Goal: Information Seeking & Learning: Learn about a topic

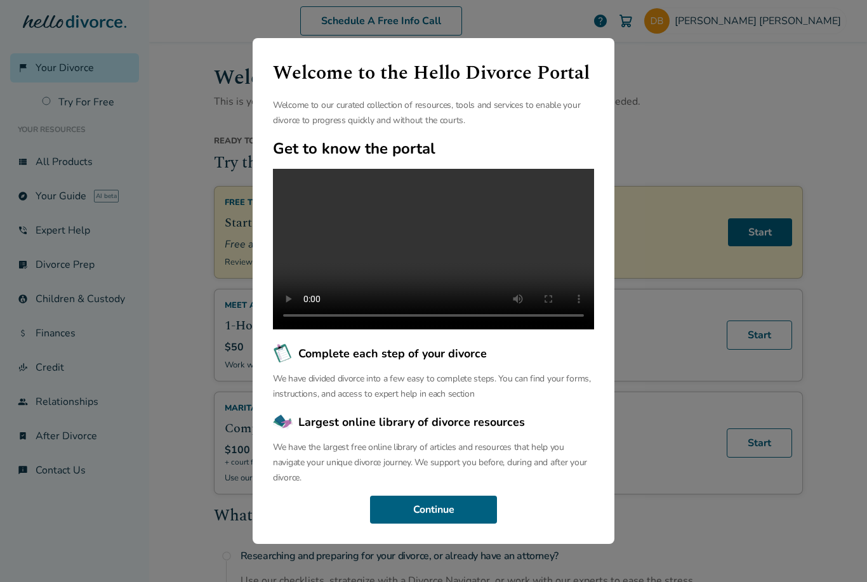
click at [751, 145] on div "Welcome to the Hello Divorce Portal Welcome to our curated collection of resour…" at bounding box center [433, 291] width 867 height 582
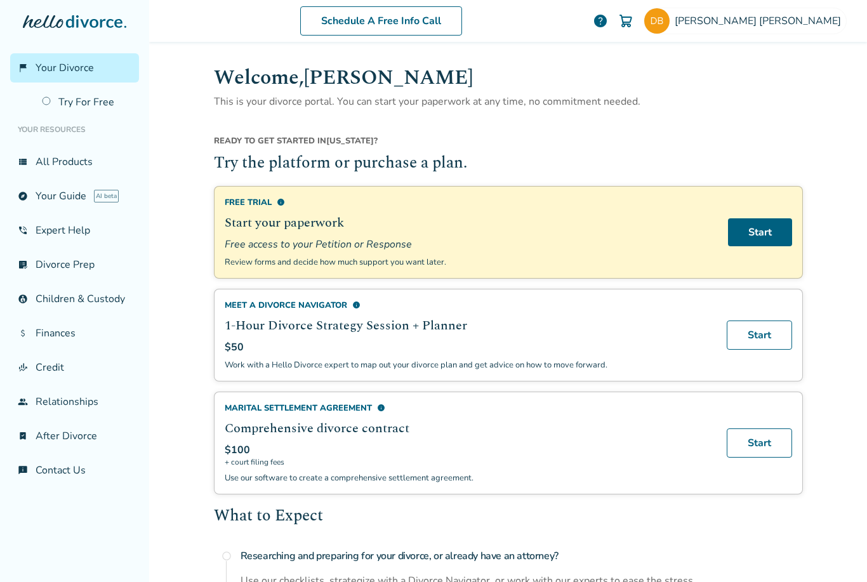
click at [520, 343] on div "$50" at bounding box center [468, 347] width 487 height 14
click at [406, 326] on h2 "1-Hour Divorce Strategy Session + Planner" at bounding box center [468, 325] width 487 height 19
click at [743, 335] on link "Start" at bounding box center [759, 334] width 65 height 29
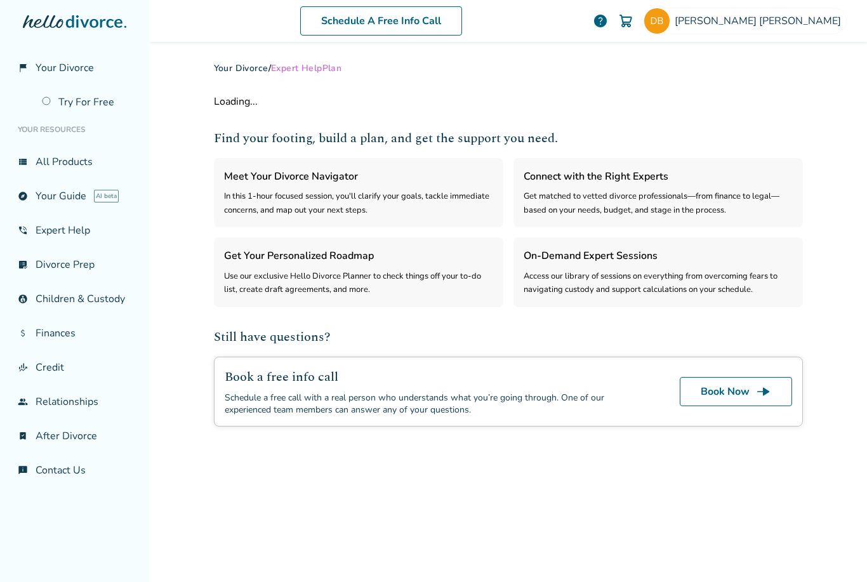
select select "***"
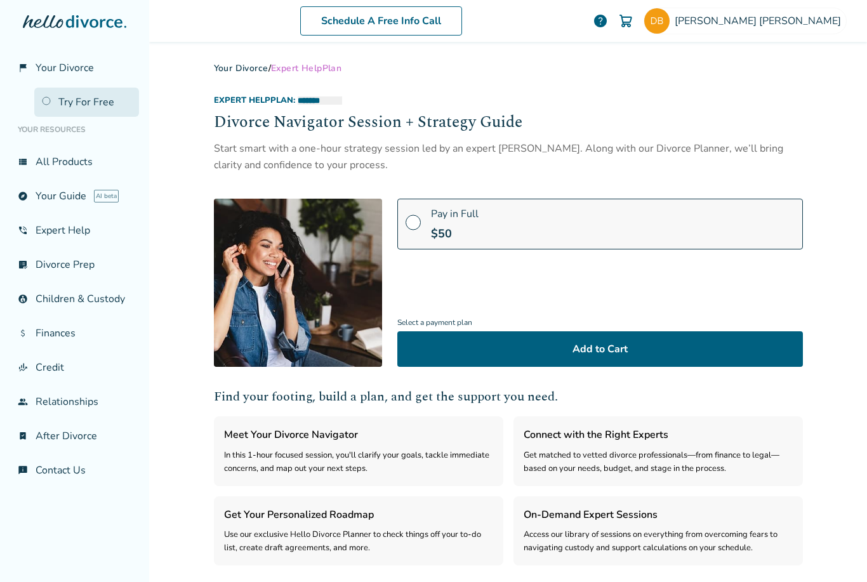
click at [67, 103] on link "Try For Free" at bounding box center [86, 102] width 105 height 29
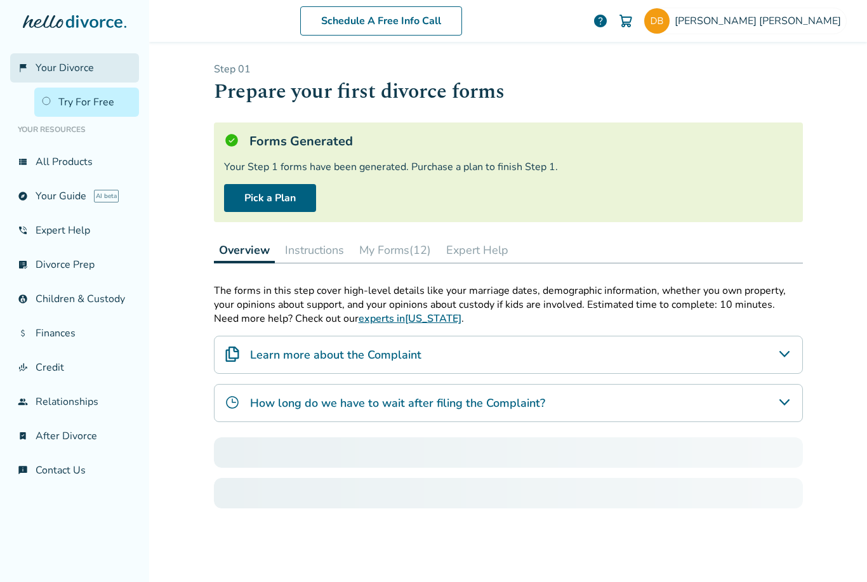
click at [54, 64] on span "Your Divorce" at bounding box center [65, 68] width 58 height 14
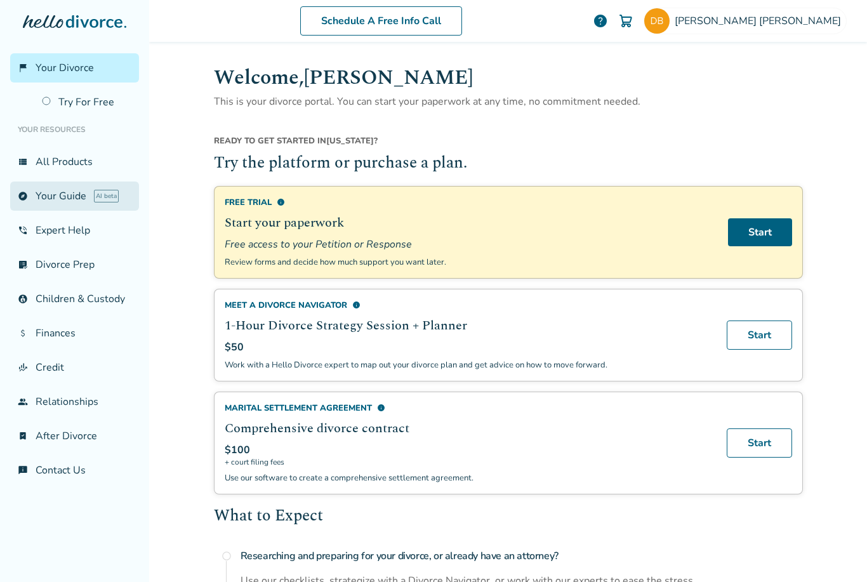
click at [53, 198] on link "explore Your Guide AI beta" at bounding box center [74, 195] width 129 height 29
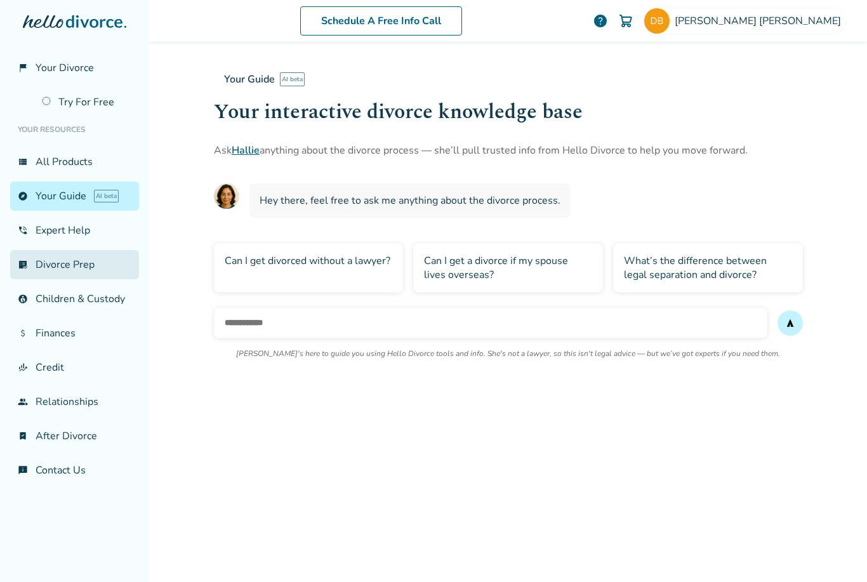
click at [45, 268] on link "list_alt_check Divorce Prep" at bounding box center [74, 264] width 129 height 29
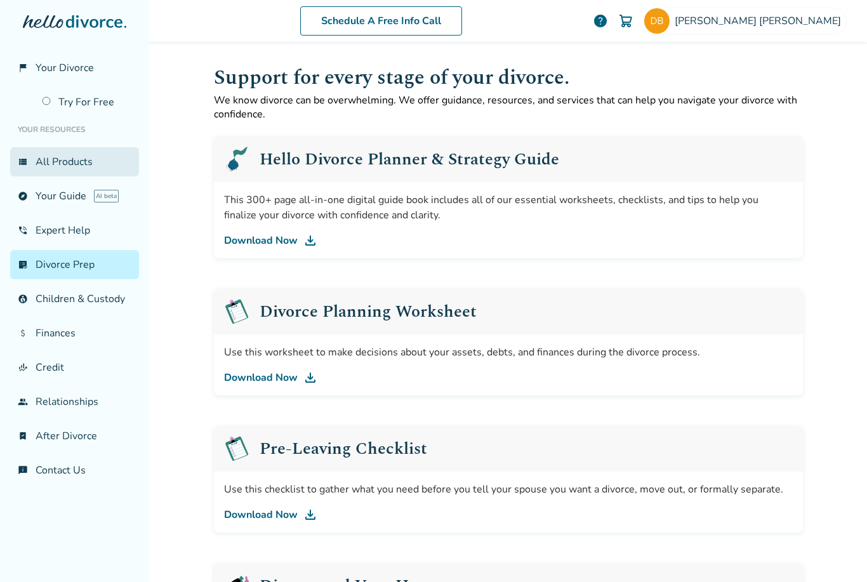
click at [42, 159] on link "view_list All Products" at bounding box center [74, 161] width 129 height 29
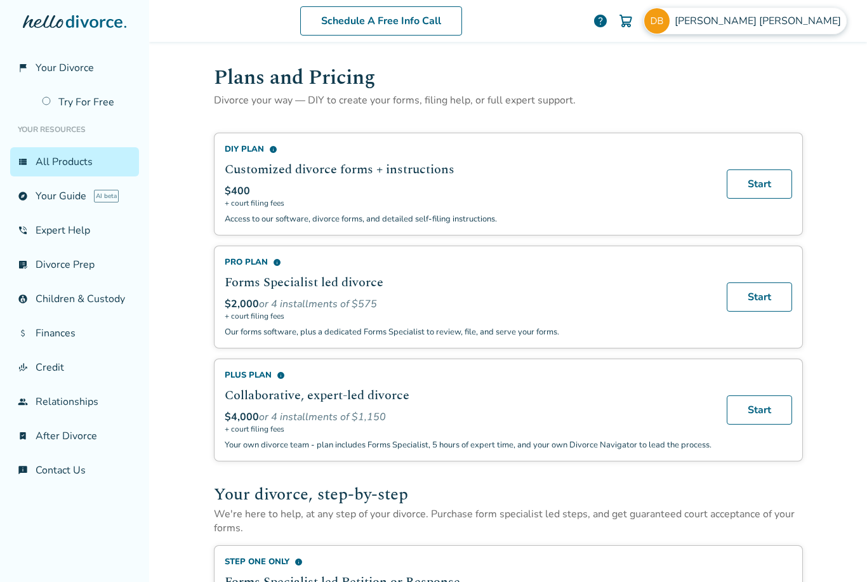
click at [820, 27] on span "[PERSON_NAME]" at bounding box center [760, 21] width 171 height 14
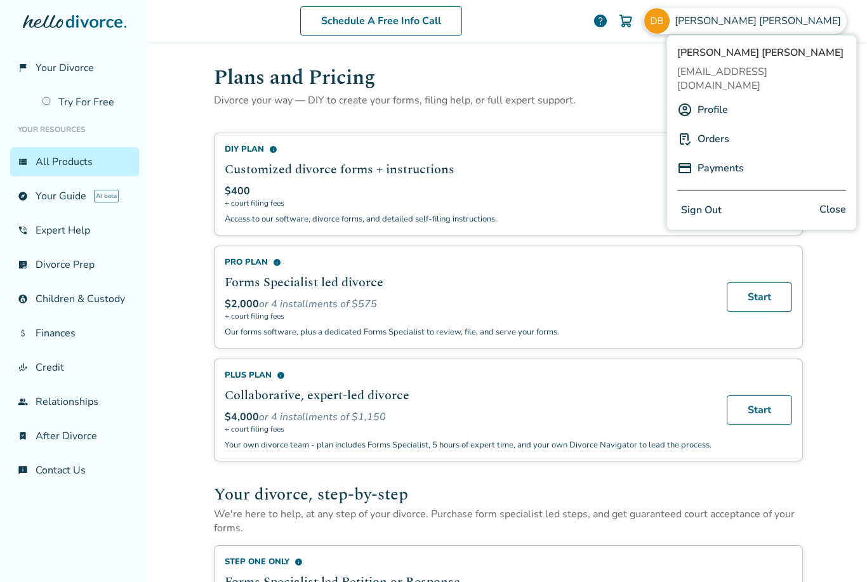
click at [719, 128] on link "Orders" at bounding box center [713, 139] width 32 height 24
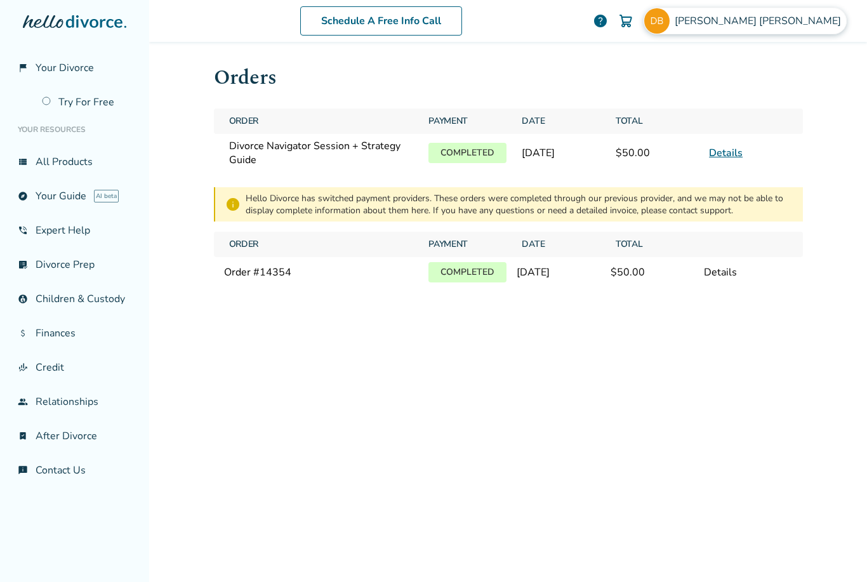
click at [818, 23] on span "[PERSON_NAME]" at bounding box center [760, 21] width 171 height 14
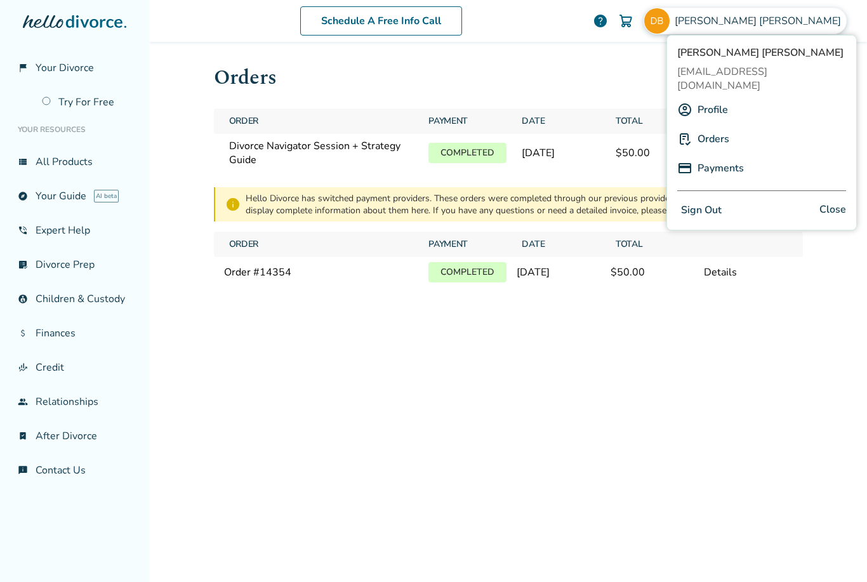
click at [714, 100] on link "Profile" at bounding box center [712, 110] width 30 height 24
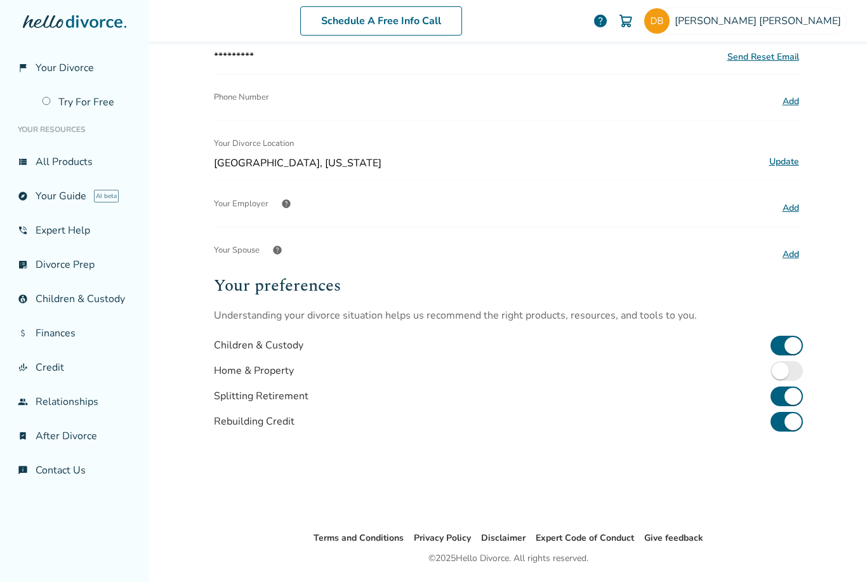
scroll to position [41, 0]
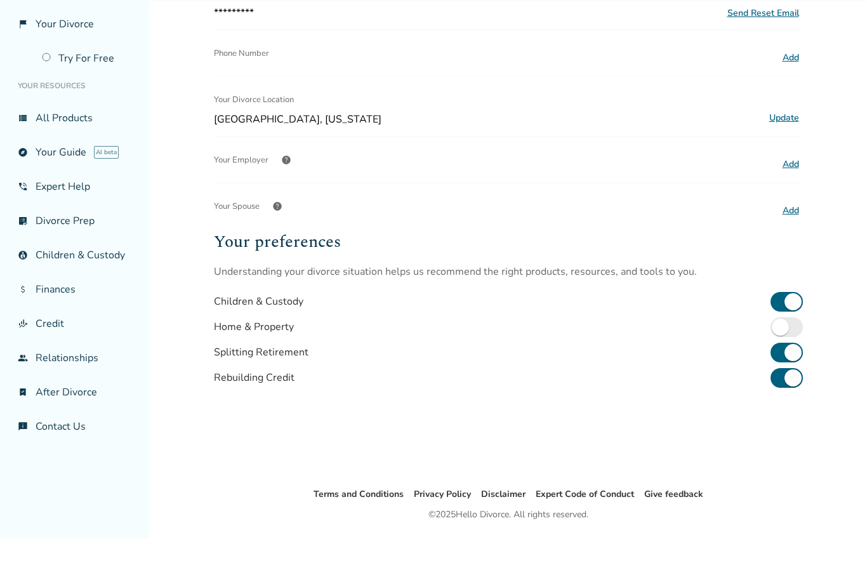
click at [530, 429] on div "Profile Name [PERSON_NAME] Update Email info Note: You will be logged out, you …" at bounding box center [508, 186] width 609 height 688
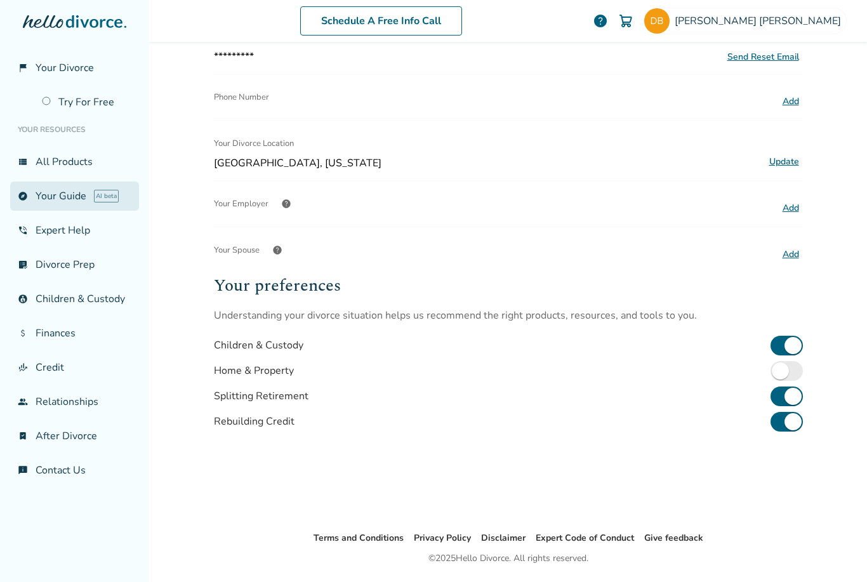
click at [74, 181] on link "explore Your Guide AI beta" at bounding box center [74, 195] width 129 height 29
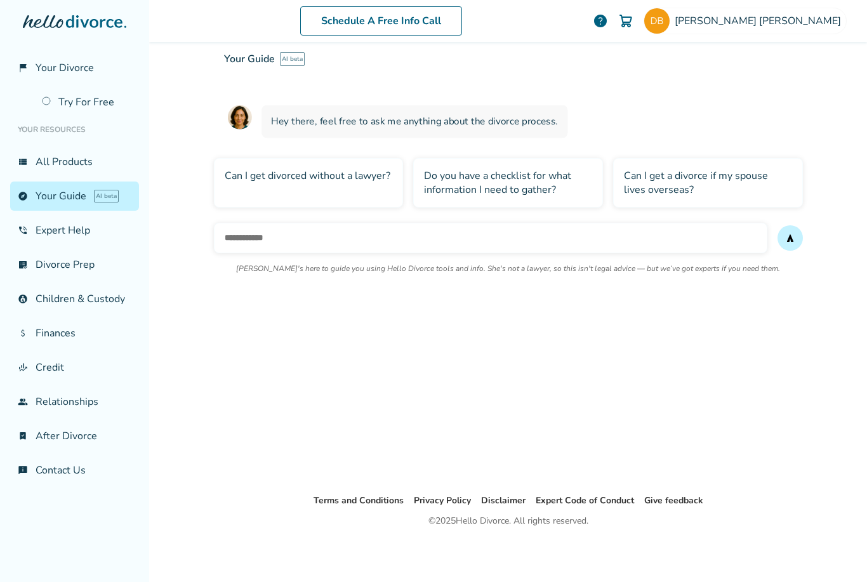
scroll to position [62, 0]
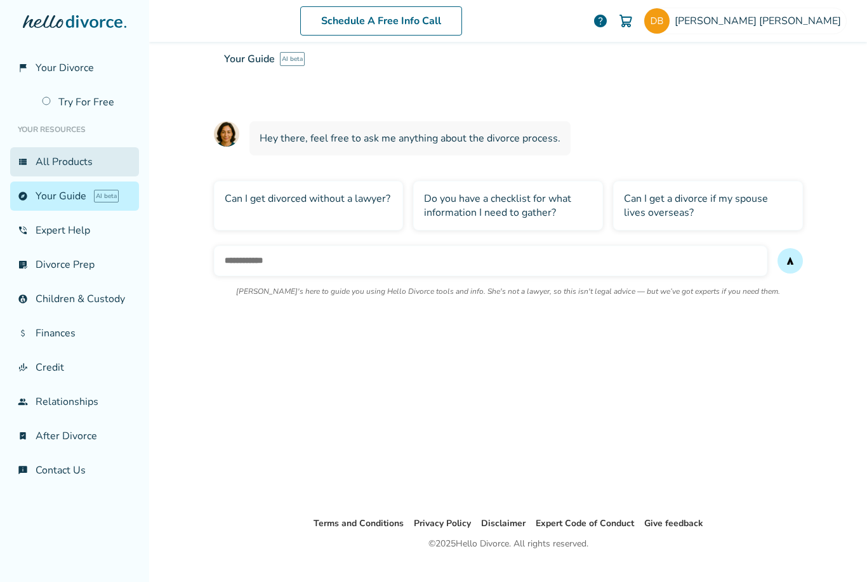
click at [73, 164] on link "view_list All Products" at bounding box center [74, 161] width 129 height 29
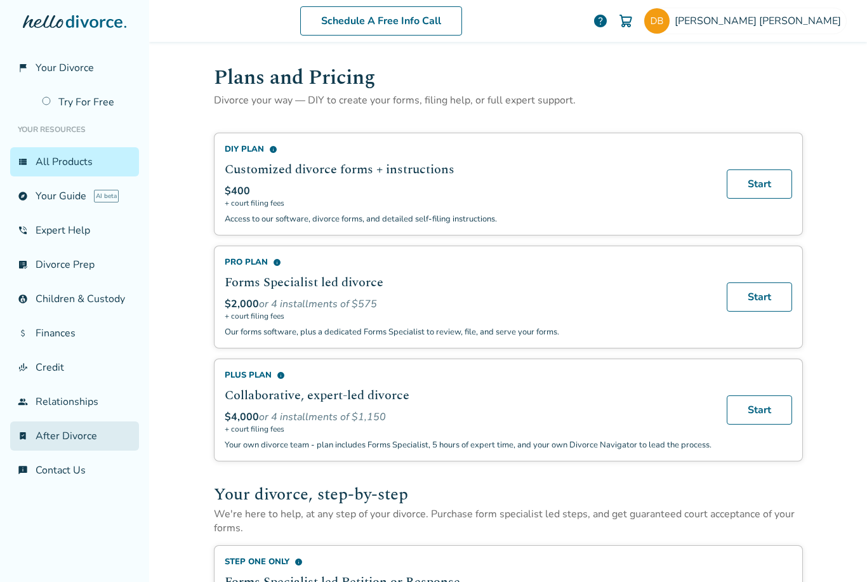
click at [54, 444] on link "bookmark_check After Divorce" at bounding box center [74, 435] width 129 height 29
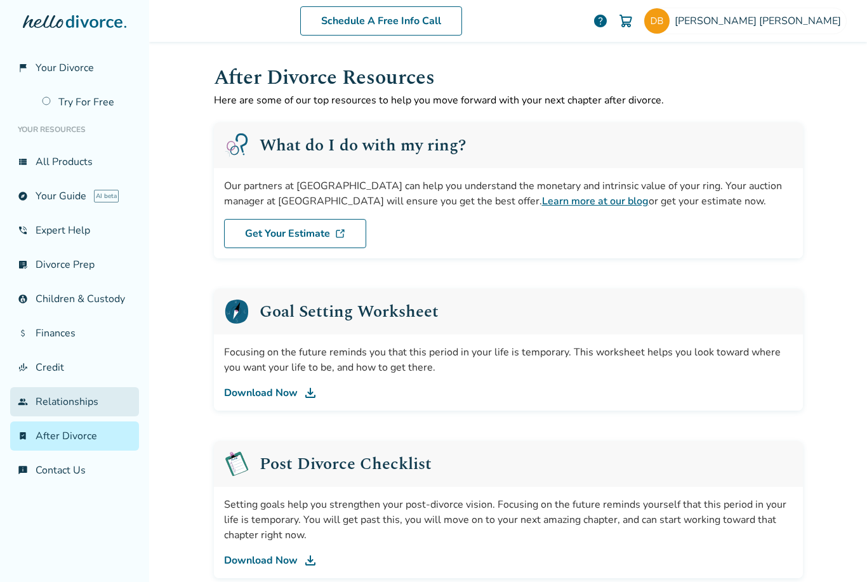
click at [52, 403] on link "group Relationships" at bounding box center [74, 401] width 129 height 29
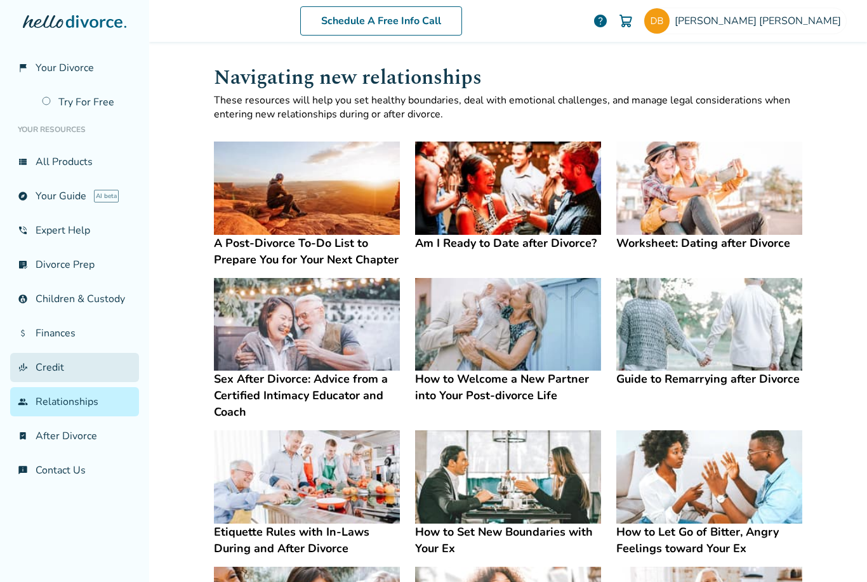
click at [54, 378] on link "finance_mode Credit" at bounding box center [74, 367] width 129 height 29
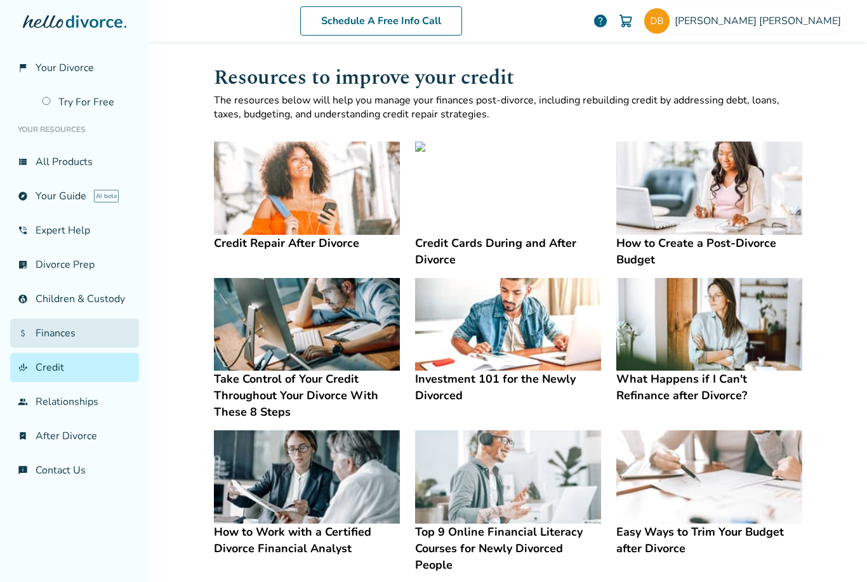
click at [49, 334] on link "attach_money Finances" at bounding box center [74, 333] width 129 height 29
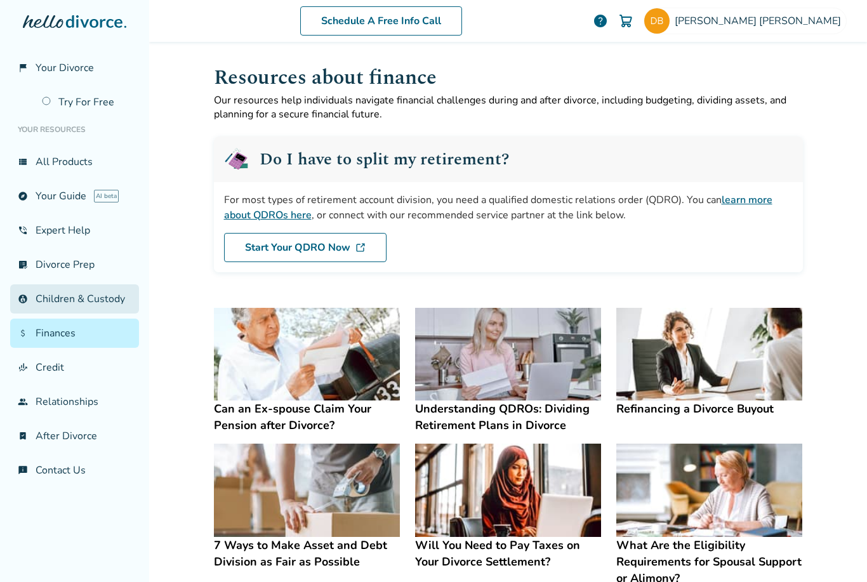
click at [50, 301] on link "account_child Children & Custody" at bounding box center [74, 298] width 129 height 29
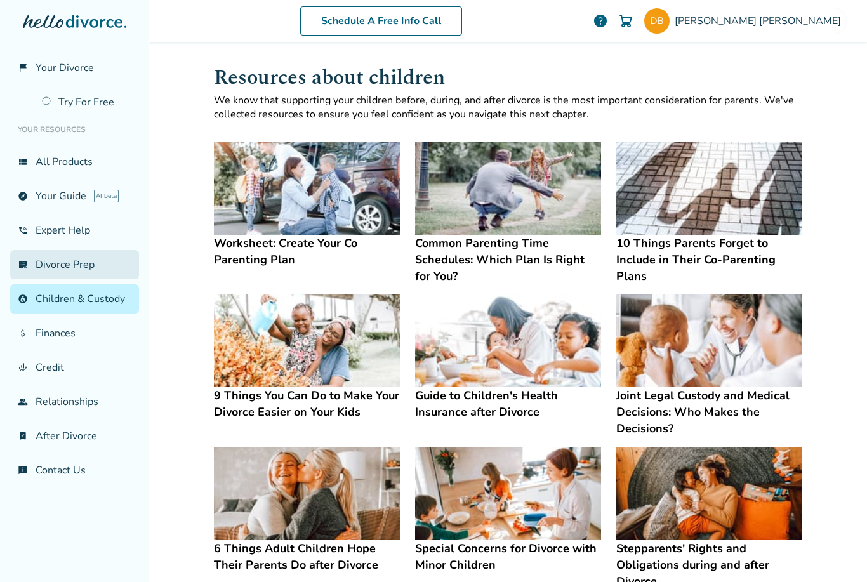
click at [50, 270] on link "list_alt_check Divorce Prep" at bounding box center [74, 264] width 129 height 29
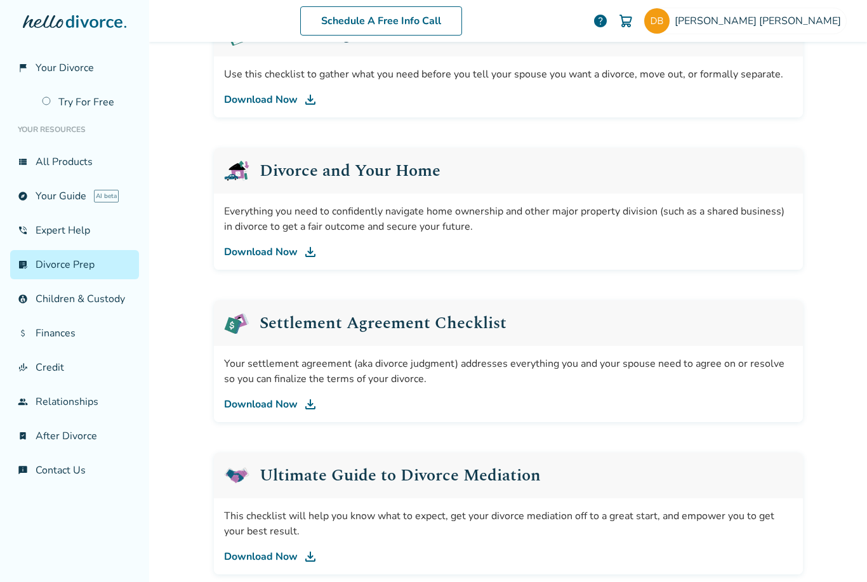
scroll to position [397, 0]
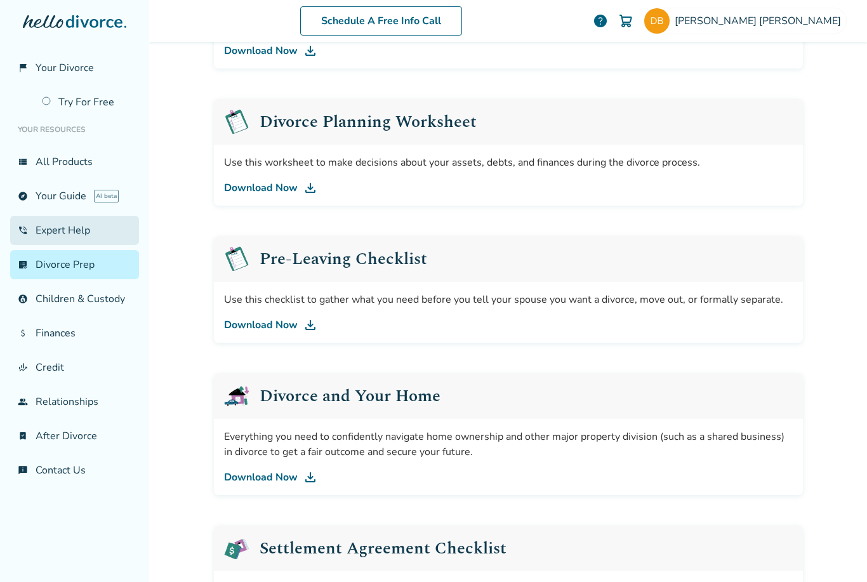
click at [47, 230] on link "phone_in_talk Expert Help" at bounding box center [74, 230] width 129 height 29
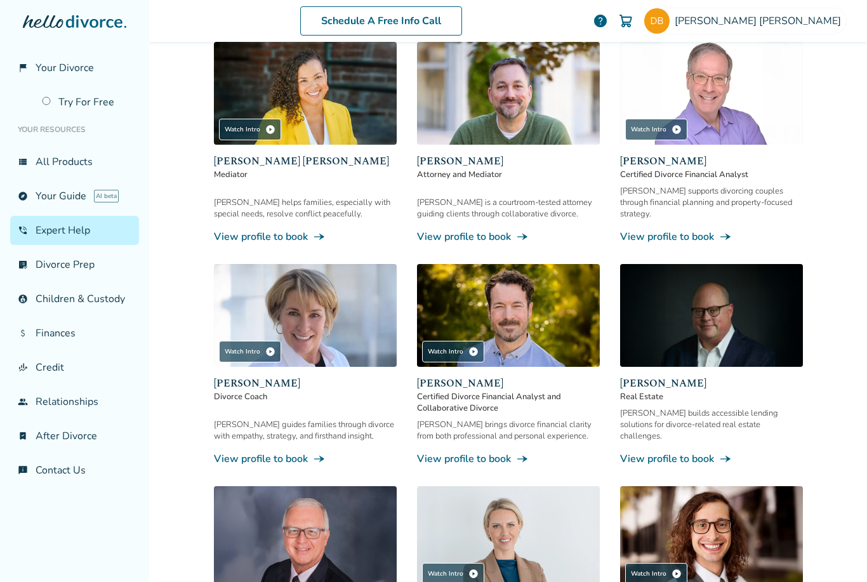
scroll to position [62, 0]
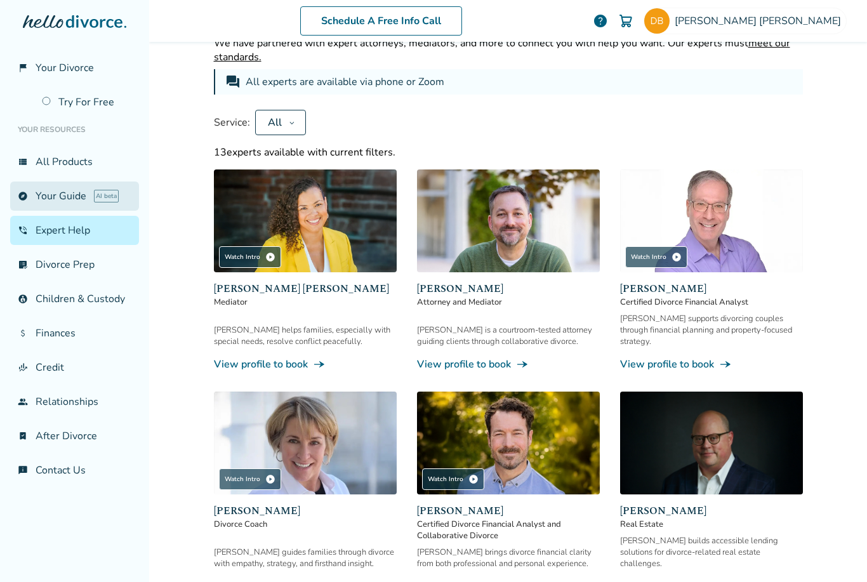
click at [46, 195] on link "explore Your Guide AI beta" at bounding box center [74, 195] width 129 height 29
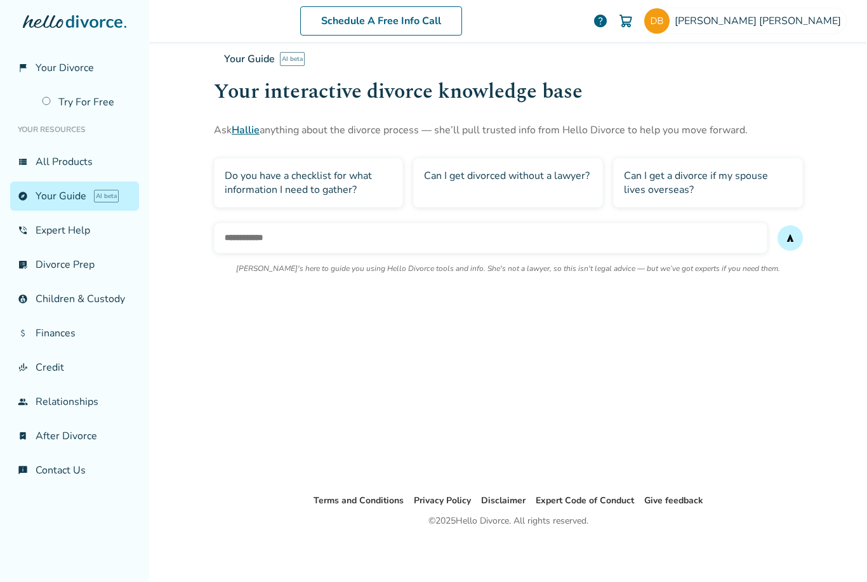
scroll to position [85, 0]
click at [55, 150] on link "view_list All Products" at bounding box center [74, 161] width 129 height 29
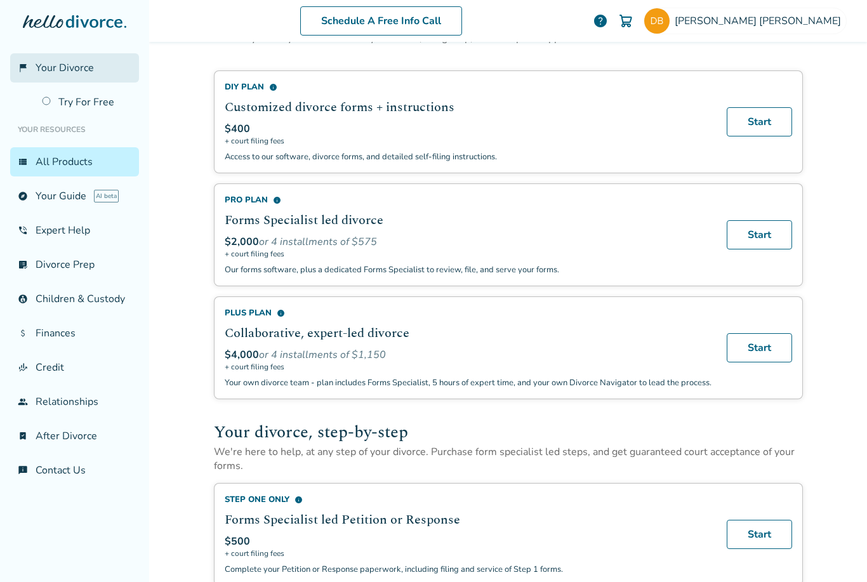
click at [49, 70] on span "Your Divorce" at bounding box center [65, 68] width 58 height 14
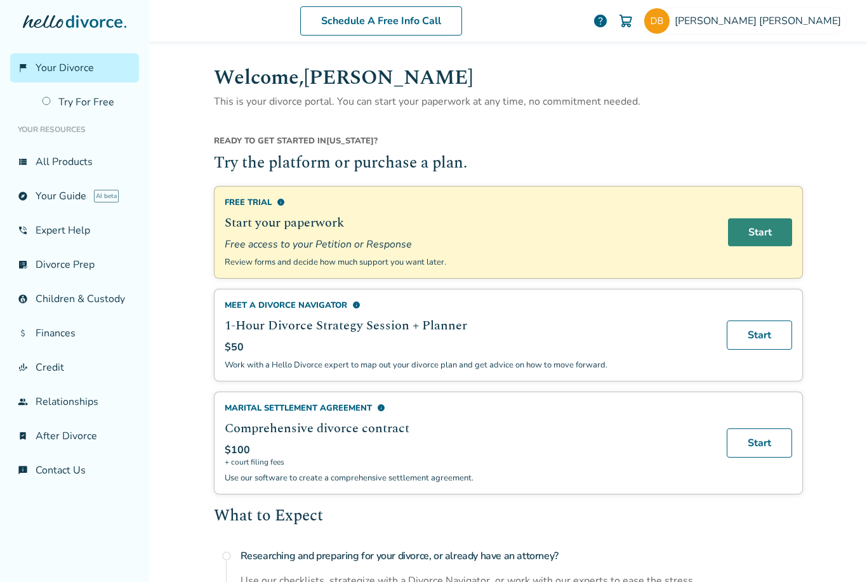
click at [756, 234] on link "Start" at bounding box center [760, 232] width 64 height 28
click at [79, 88] on link "Try For Free" at bounding box center [86, 102] width 105 height 29
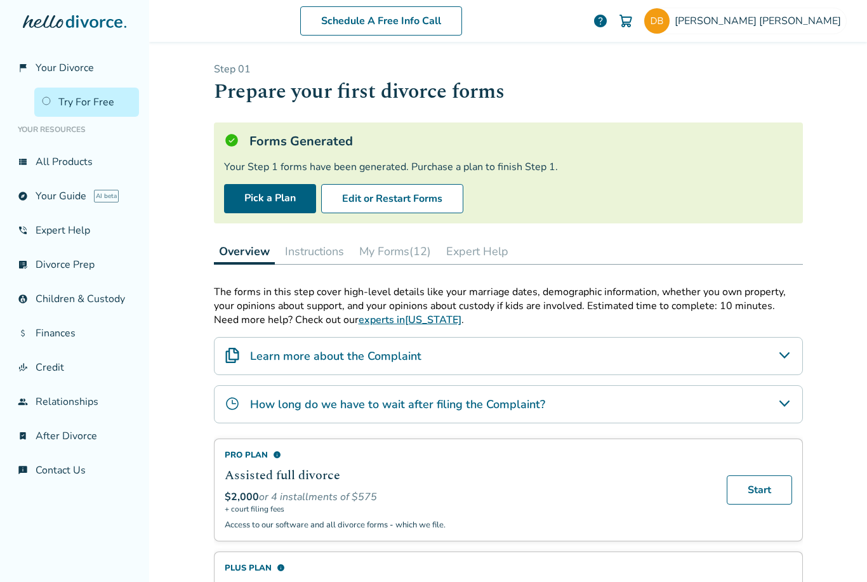
click at [406, 239] on button "My Forms (12)" at bounding box center [395, 251] width 82 height 25
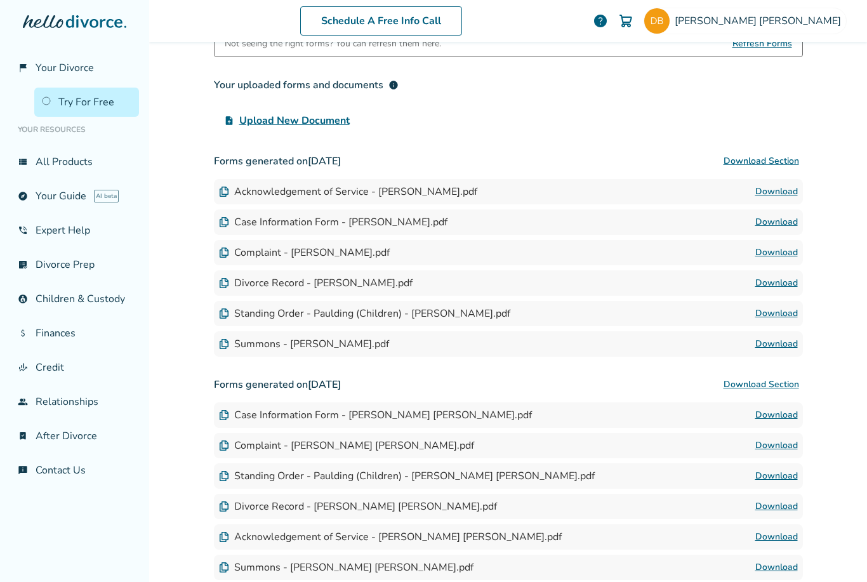
scroll to position [251, 0]
